Goal: Transaction & Acquisition: Download file/media

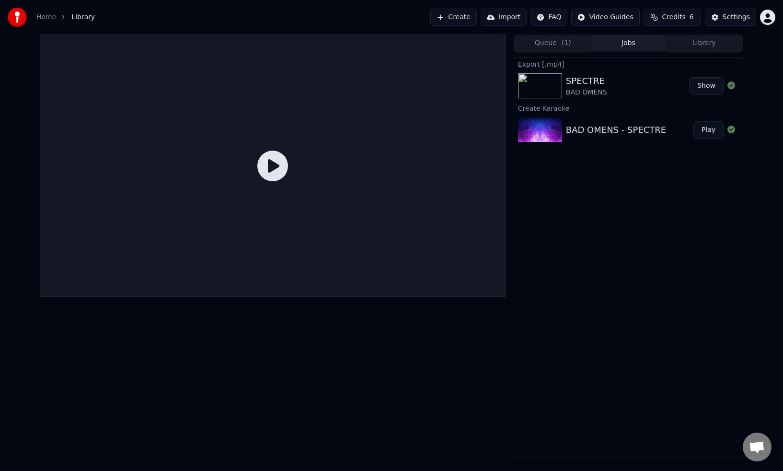
click at [711, 83] on button "Show" at bounding box center [706, 85] width 35 height 17
click at [621, 78] on div "SPECTRE BAD OMENS" at bounding box center [627, 85] width 123 height 23
click at [568, 38] on span "( 1 )" at bounding box center [567, 43] width 10 height 10
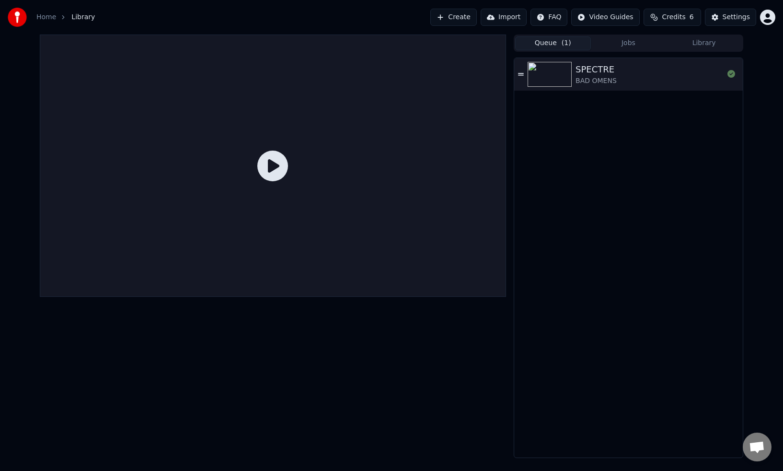
click at [620, 76] on div "SPECTRE BAD OMENS" at bounding box center [650, 74] width 148 height 23
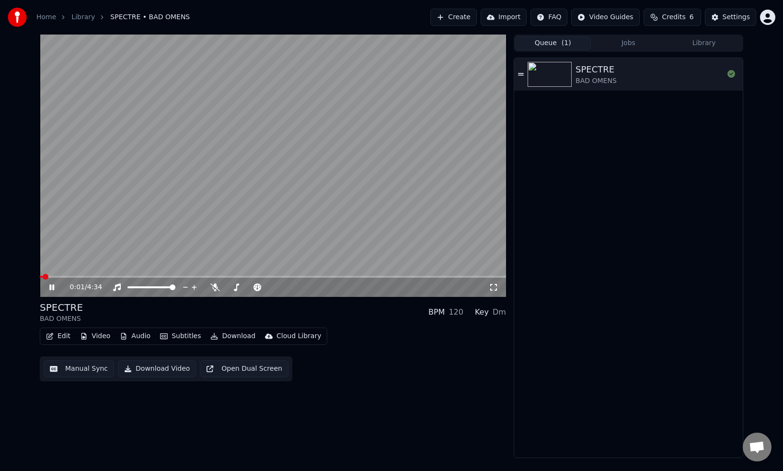
click at [259, 216] on video at bounding box center [273, 166] width 467 height 262
click at [118, 275] on video at bounding box center [273, 166] width 467 height 262
click at [122, 276] on span at bounding box center [273, 277] width 467 height 2
click at [265, 167] on video at bounding box center [273, 166] width 467 height 262
click at [238, 336] on button "Download" at bounding box center [233, 335] width 53 height 13
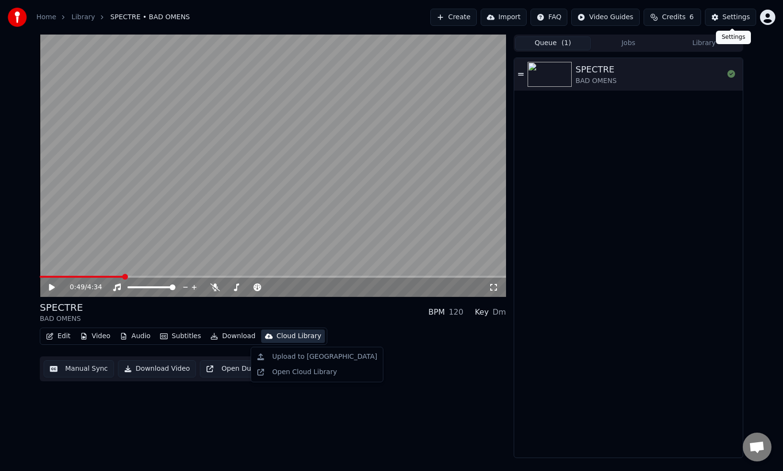
click at [724, 19] on button "Settings" at bounding box center [730, 17] width 51 height 17
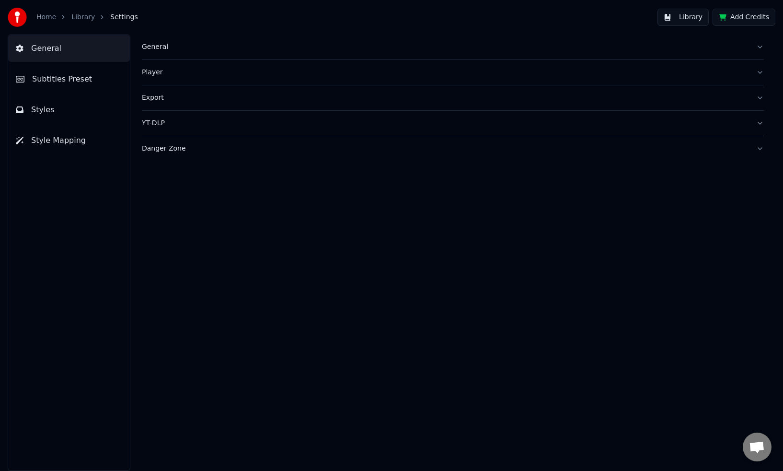
click at [201, 110] on button "Export" at bounding box center [453, 97] width 622 height 25
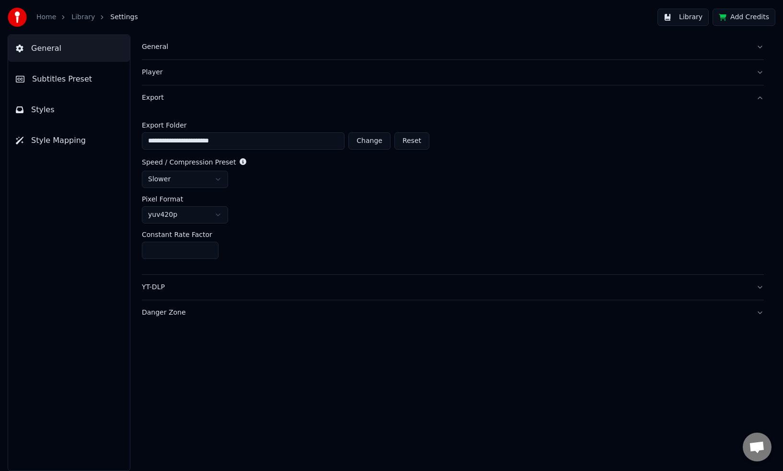
click at [197, 176] on html "**********" at bounding box center [391, 235] width 783 height 471
click at [194, 215] on html "**********" at bounding box center [391, 235] width 783 height 471
click at [263, 207] on html "**********" at bounding box center [391, 235] width 783 height 471
type input "*"
click at [209, 252] on input "*" at bounding box center [180, 250] width 77 height 17
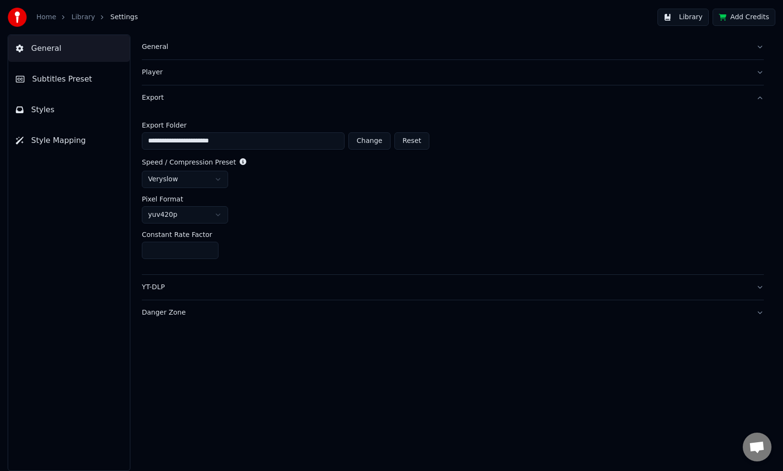
click at [91, 20] on div "Library" at bounding box center [88, 17] width 34 height 10
click at [87, 18] on link "Library" at bounding box center [82, 17] width 23 height 10
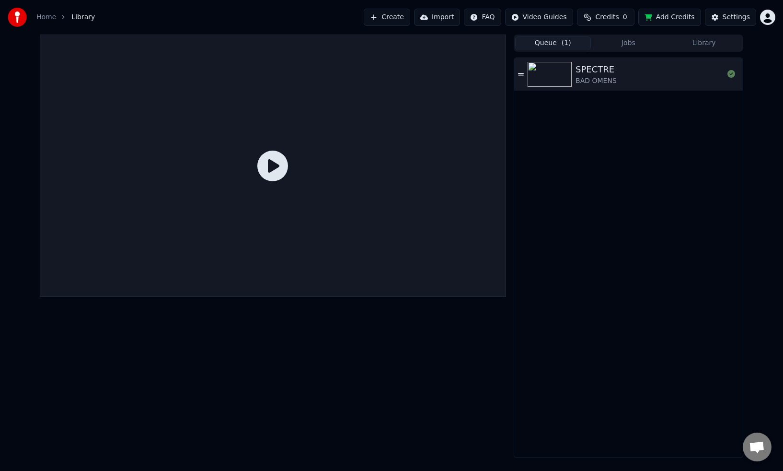
click at [609, 66] on div "SPECTRE" at bounding box center [596, 69] width 41 height 13
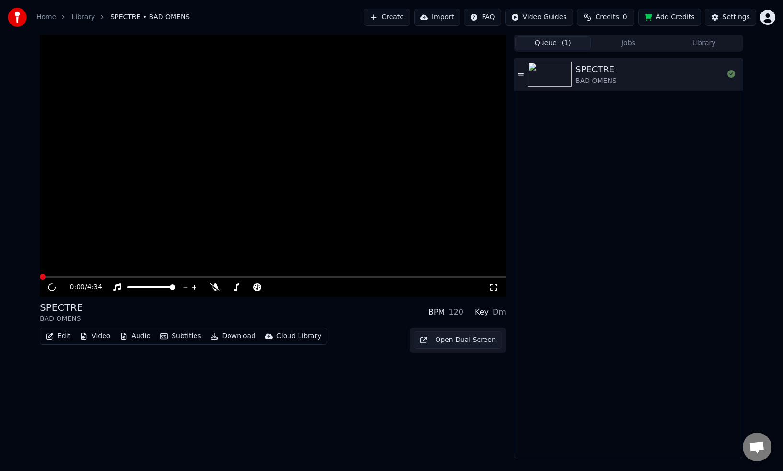
click at [609, 66] on div "SPECTRE" at bounding box center [596, 69] width 41 height 13
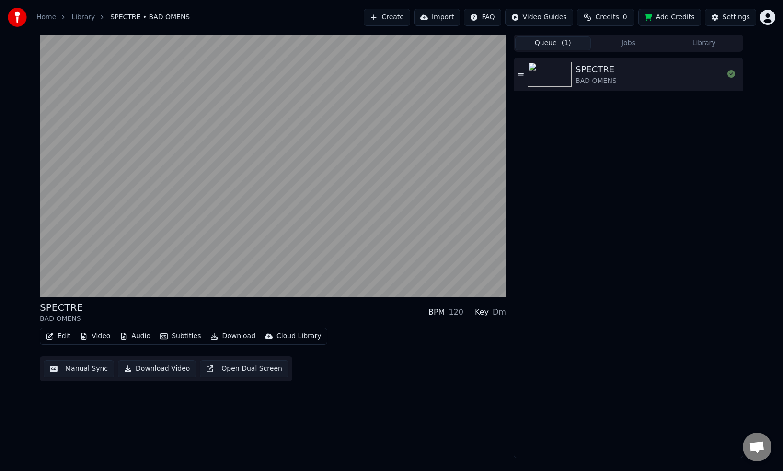
click at [138, 336] on button "Audio" at bounding box center [135, 335] width 38 height 13
click at [142, 420] on div "SPECTRE BAD OMENS BPM 120 Key Dm Edit Video Audio Subtitles Download Cloud Libr…" at bounding box center [273, 246] width 467 height 423
click at [227, 337] on button "Download" at bounding box center [233, 335] width 53 height 13
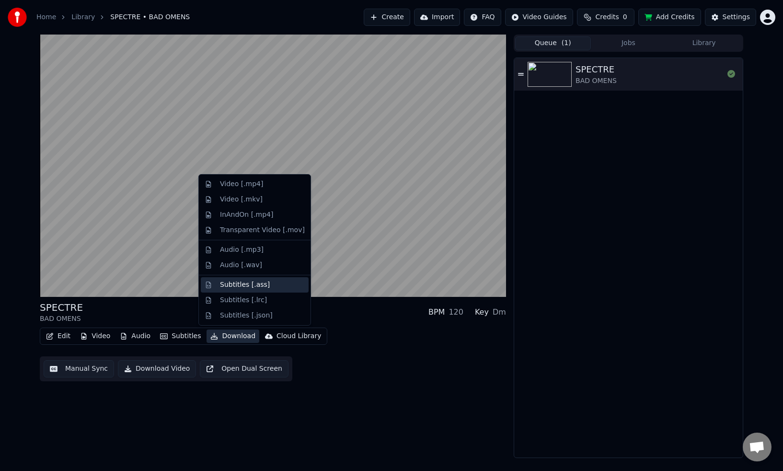
click at [265, 280] on div "Subtitles [.ass]" at bounding box center [262, 285] width 85 height 10
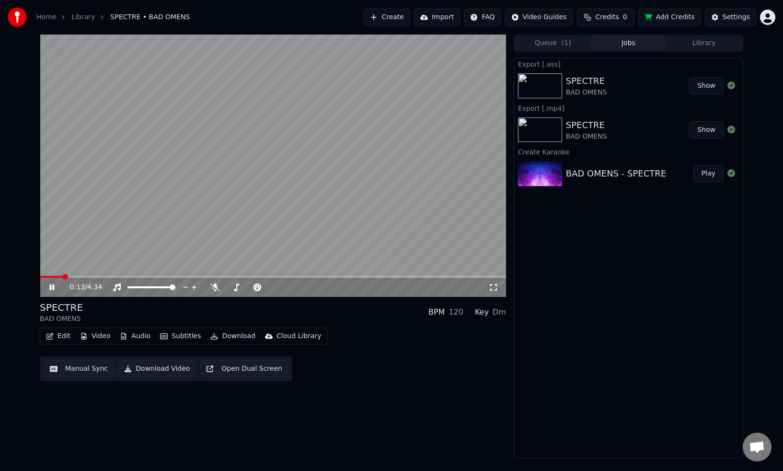
click at [234, 338] on button "Download" at bounding box center [233, 335] width 53 height 13
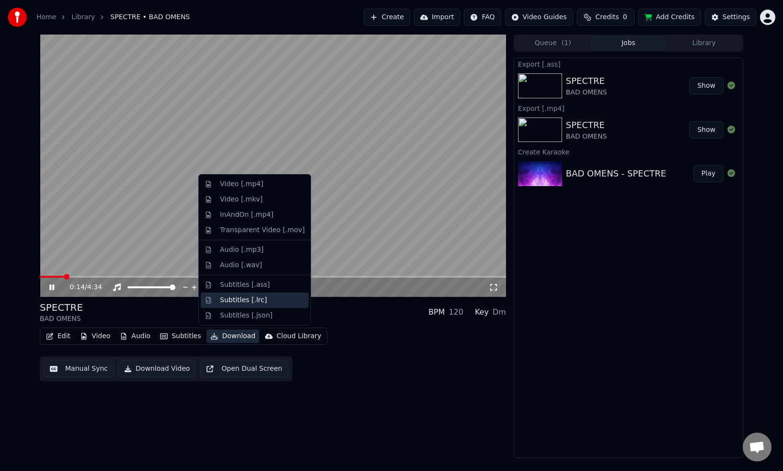
click at [255, 303] on div "Subtitles [.lrc]" at bounding box center [243, 300] width 47 height 10
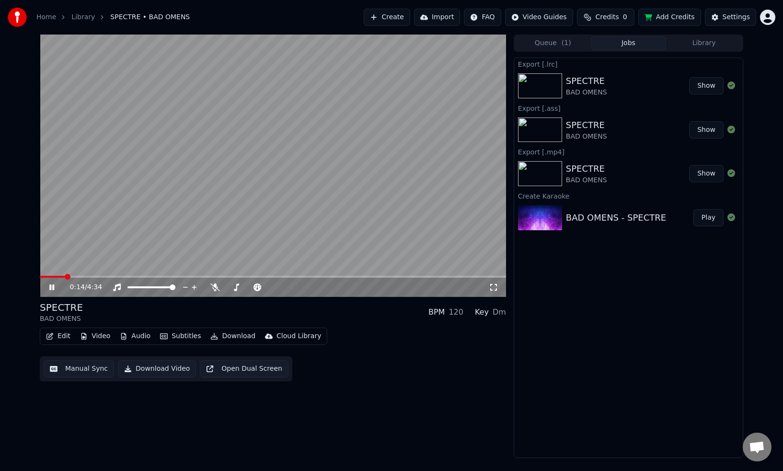
click at [237, 333] on button "Download" at bounding box center [233, 335] width 53 height 13
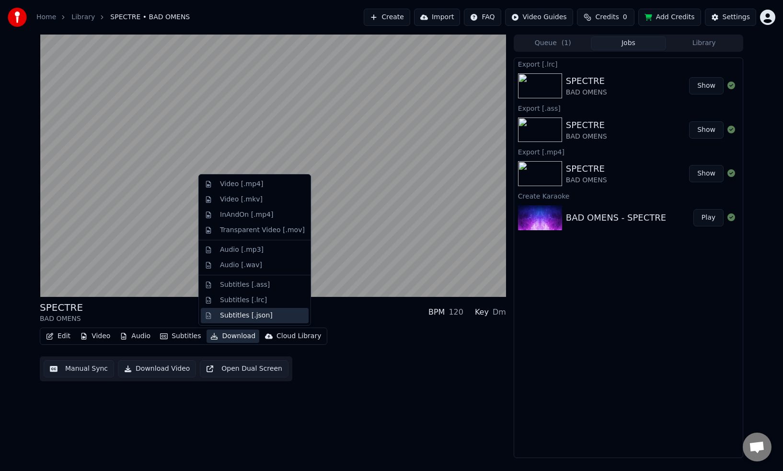
click at [266, 310] on div "Subtitles [.json]" at bounding box center [255, 315] width 108 height 15
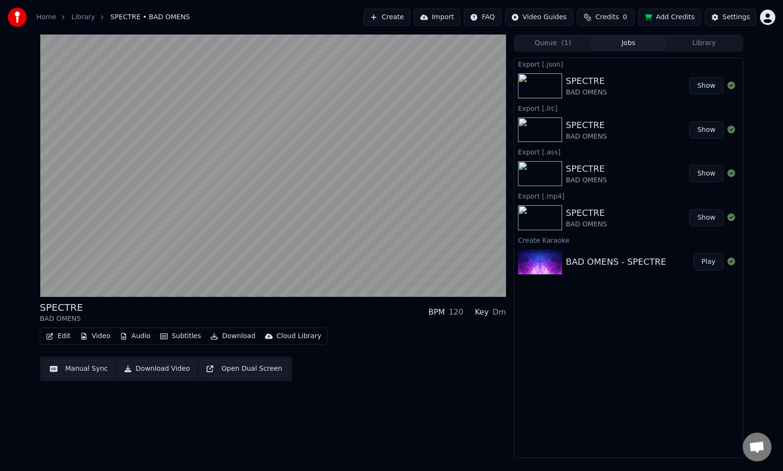
click at [226, 338] on button "Download" at bounding box center [233, 335] width 53 height 13
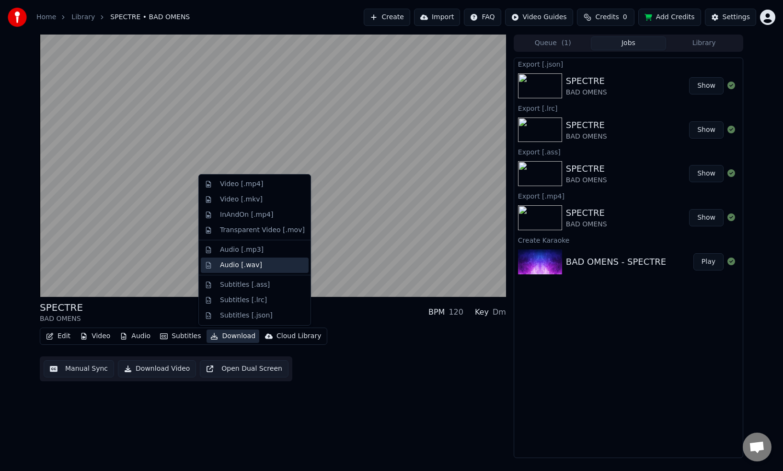
click at [264, 261] on div "Audio [.wav]" at bounding box center [262, 265] width 85 height 10
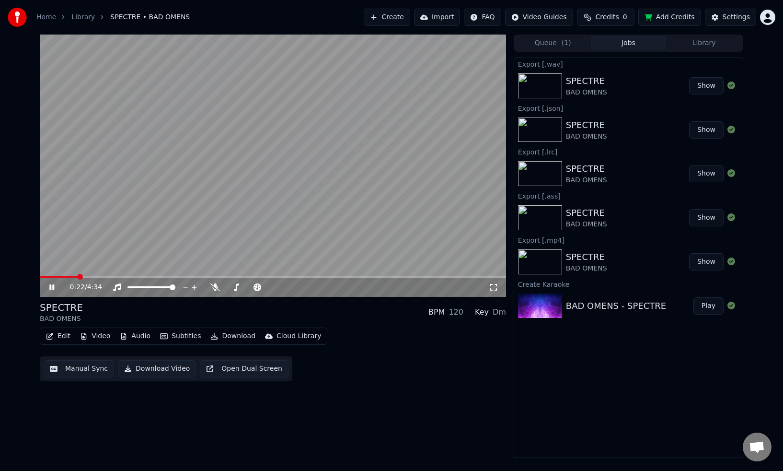
click at [229, 337] on button "Download" at bounding box center [233, 335] width 53 height 13
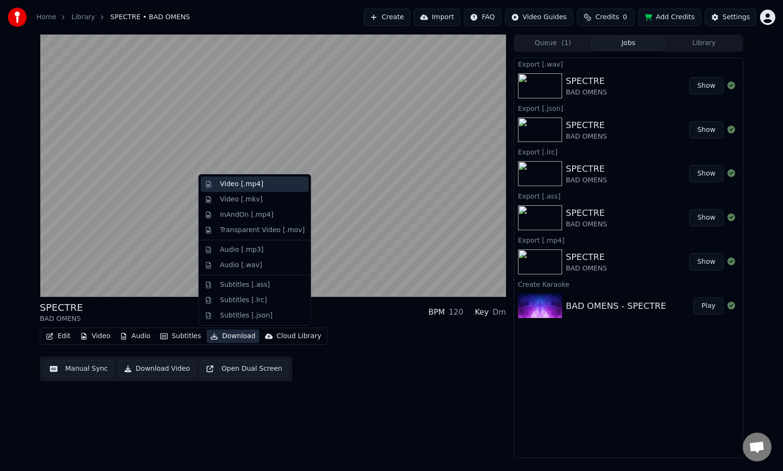
click at [276, 185] on div "Video [.mp4]" at bounding box center [262, 184] width 85 height 10
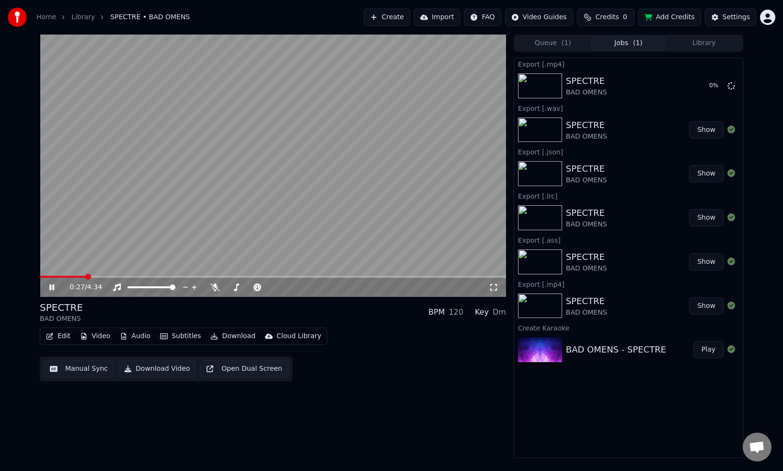
click at [280, 160] on video at bounding box center [273, 166] width 467 height 262
click at [760, 178] on div "0:27 / 4:34 SPECTRE BAD OMENS BPM 120 Key Dm Edit Video Audio Subtitles Downloa…" at bounding box center [391, 246] width 783 height 423
click at [708, 89] on button "Show" at bounding box center [706, 85] width 35 height 17
